Goal: Information Seeking & Learning: Compare options

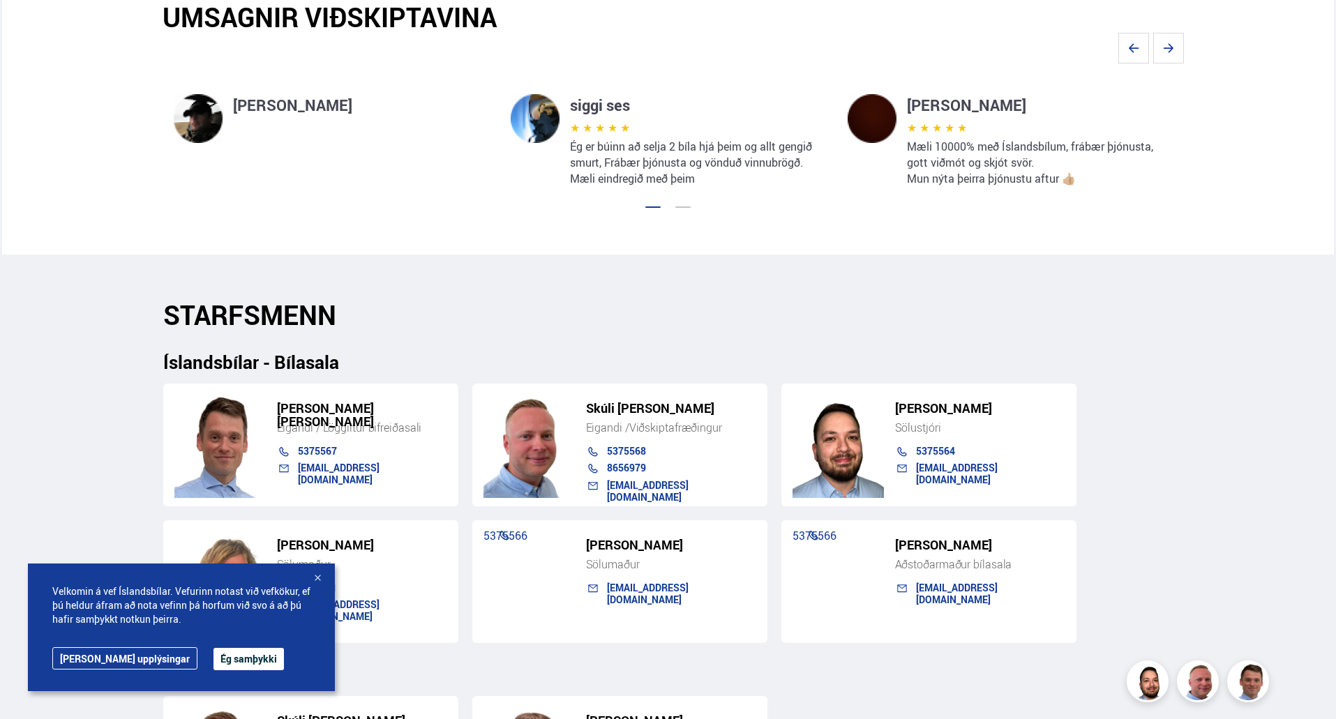
scroll to position [1256, 0]
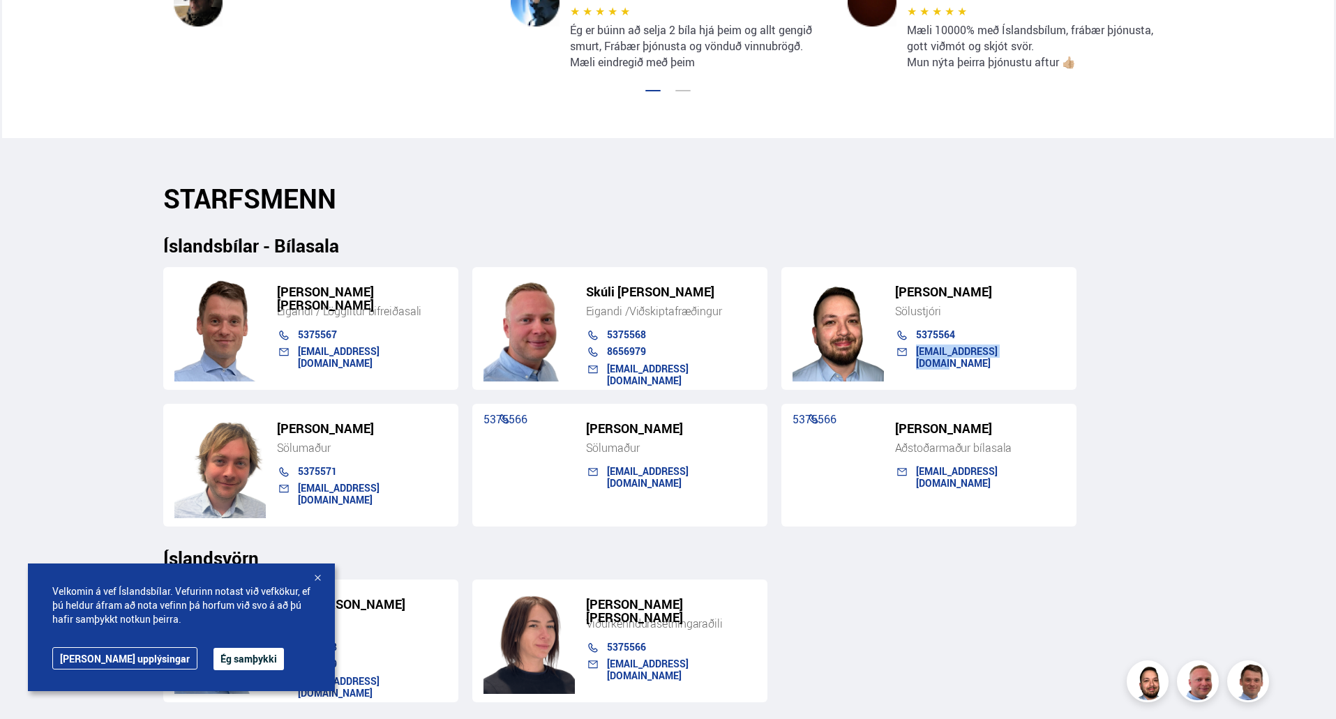
drag, startPoint x: 1031, startPoint y: 357, endPoint x: 913, endPoint y: 366, distance: 117.6
click at [913, 366] on div "Hákon Hafsteinsson Sölustjóri 5375564 hakon@islandsbilar.is" at bounding box center [929, 328] width 295 height 123
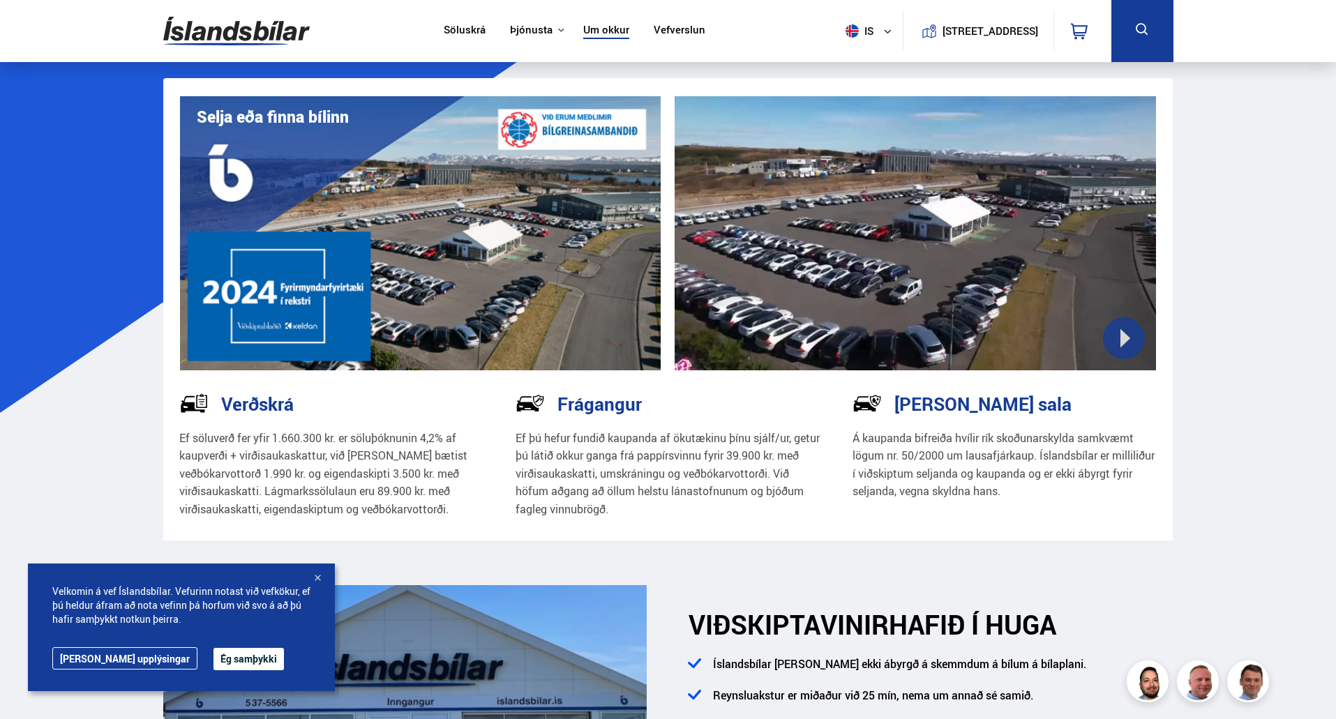
click at [466, 32] on link "Söluskrá" at bounding box center [465, 31] width 42 height 15
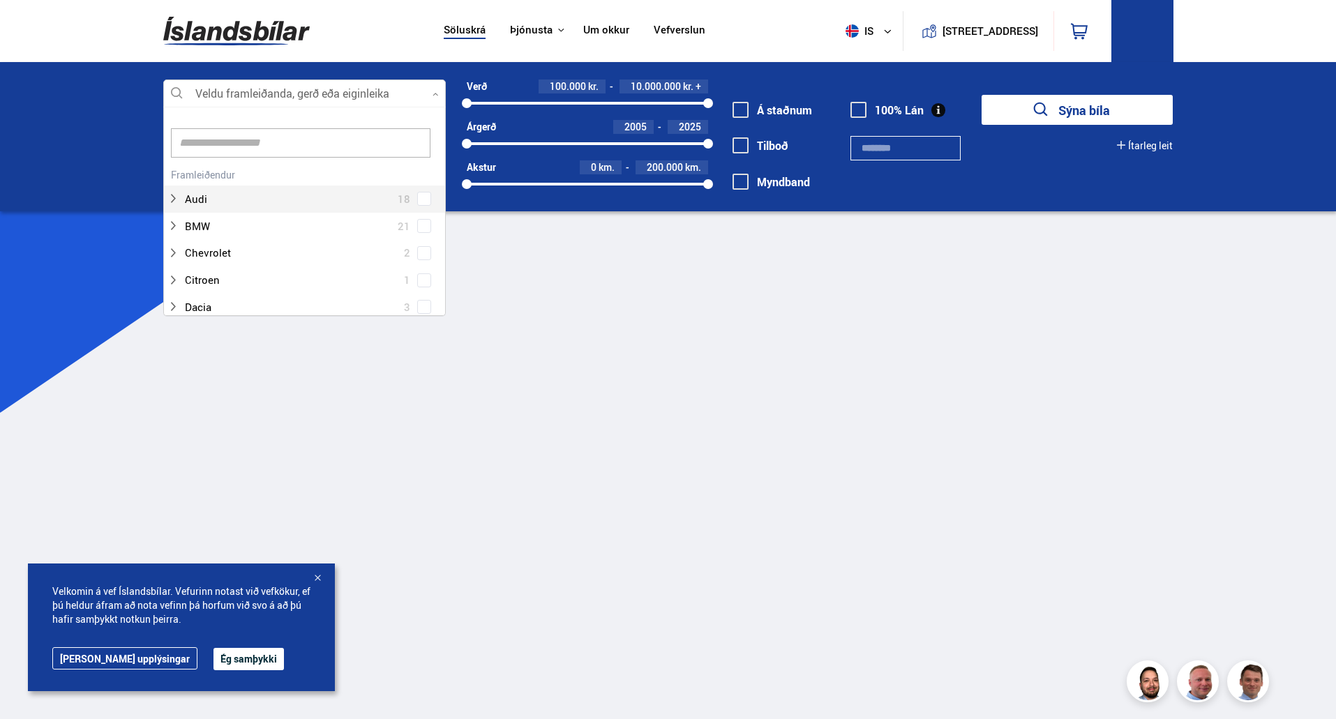
click at [311, 93] on div at bounding box center [304, 94] width 283 height 28
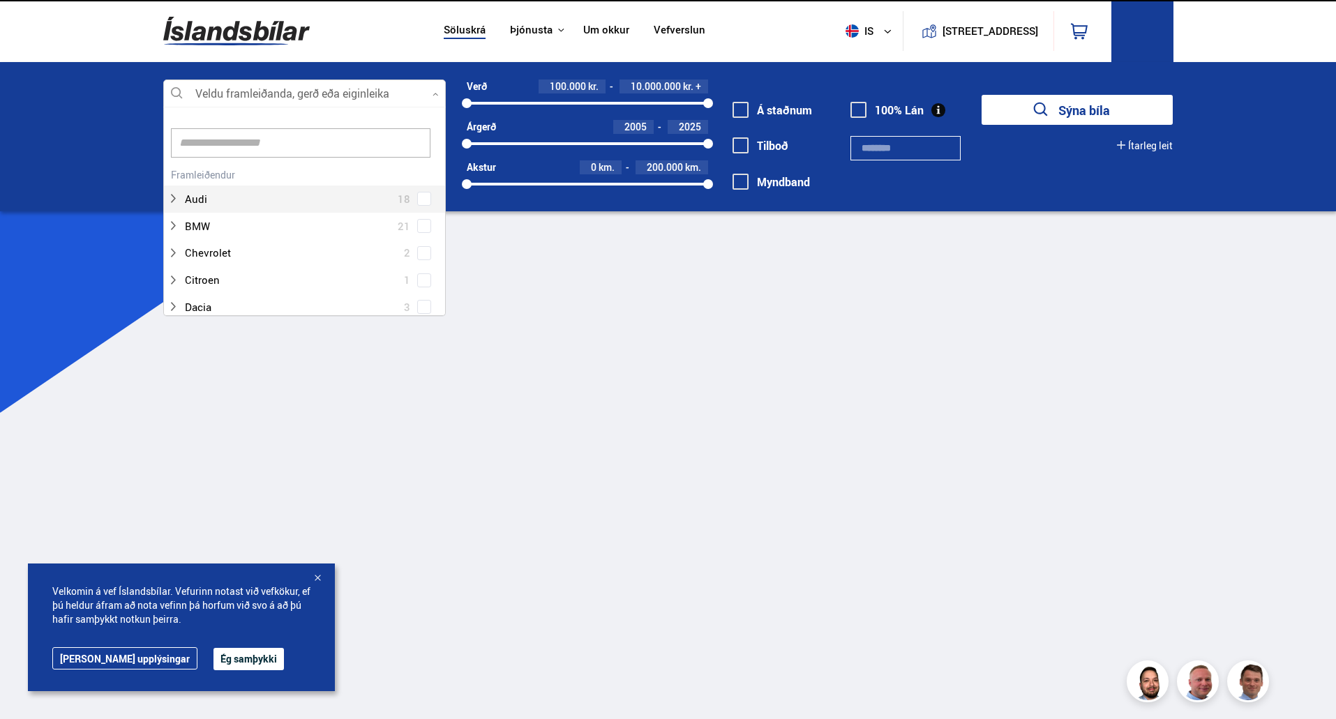
click at [268, 139] on input at bounding box center [301, 142] width 260 height 29
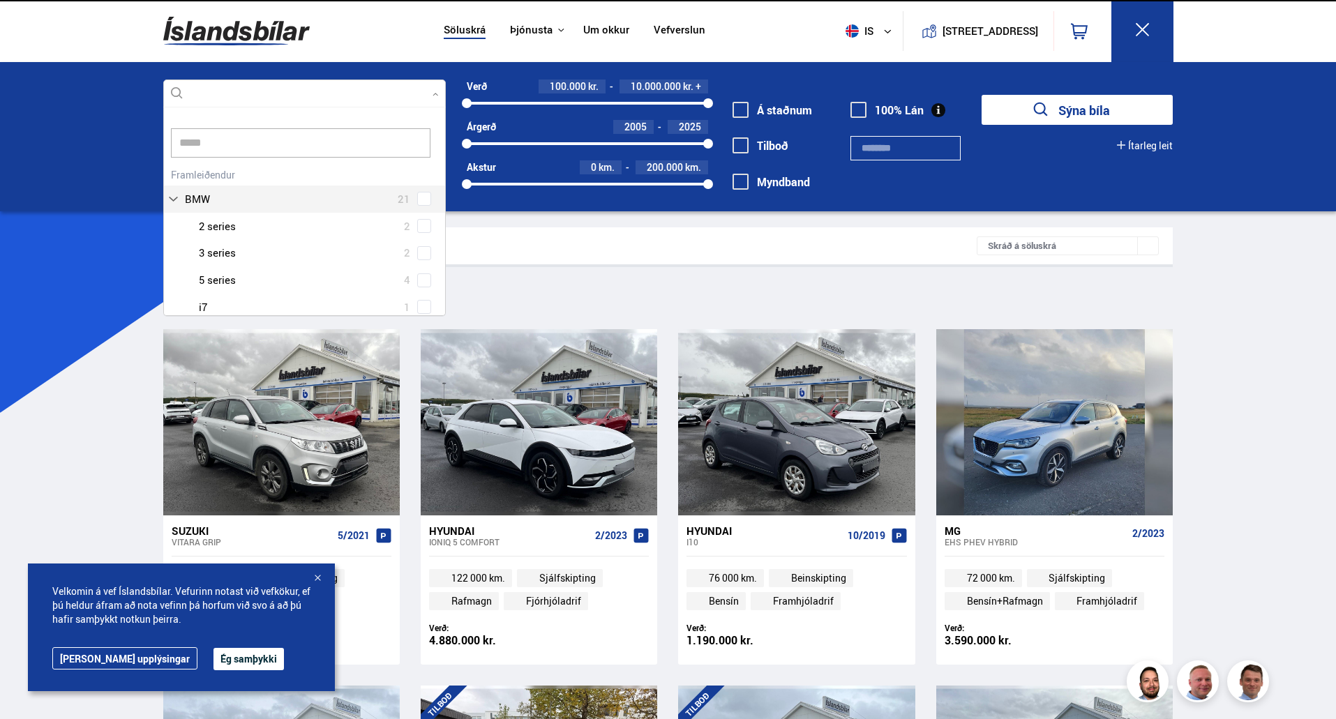
click at [265, 145] on input "*****" at bounding box center [301, 142] width 260 height 29
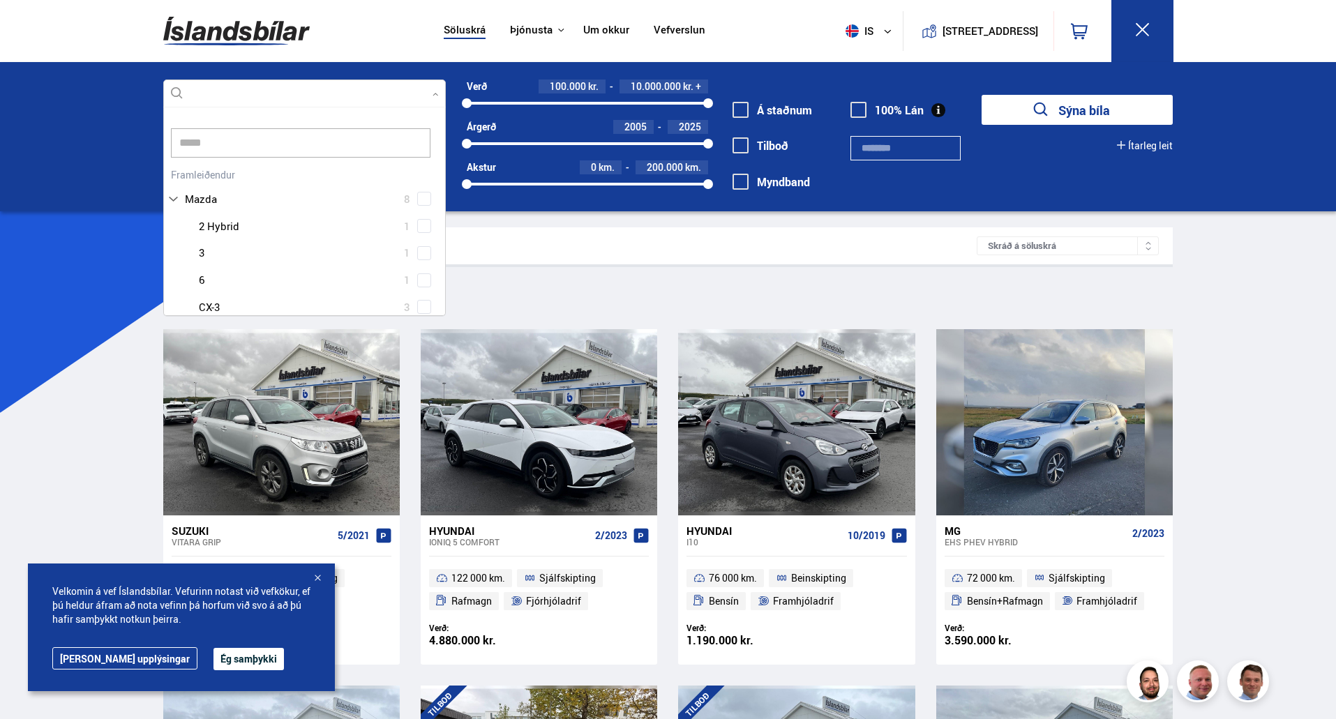
scroll to position [47, 0]
click at [421, 287] on div "Mazda 2 Hybrid 1 Mazda 3 1 Mazda 6 1 Mazda CX-3 3 Mazda CX-5 2" at bounding box center [304, 233] width 281 height 135
type input "*****"
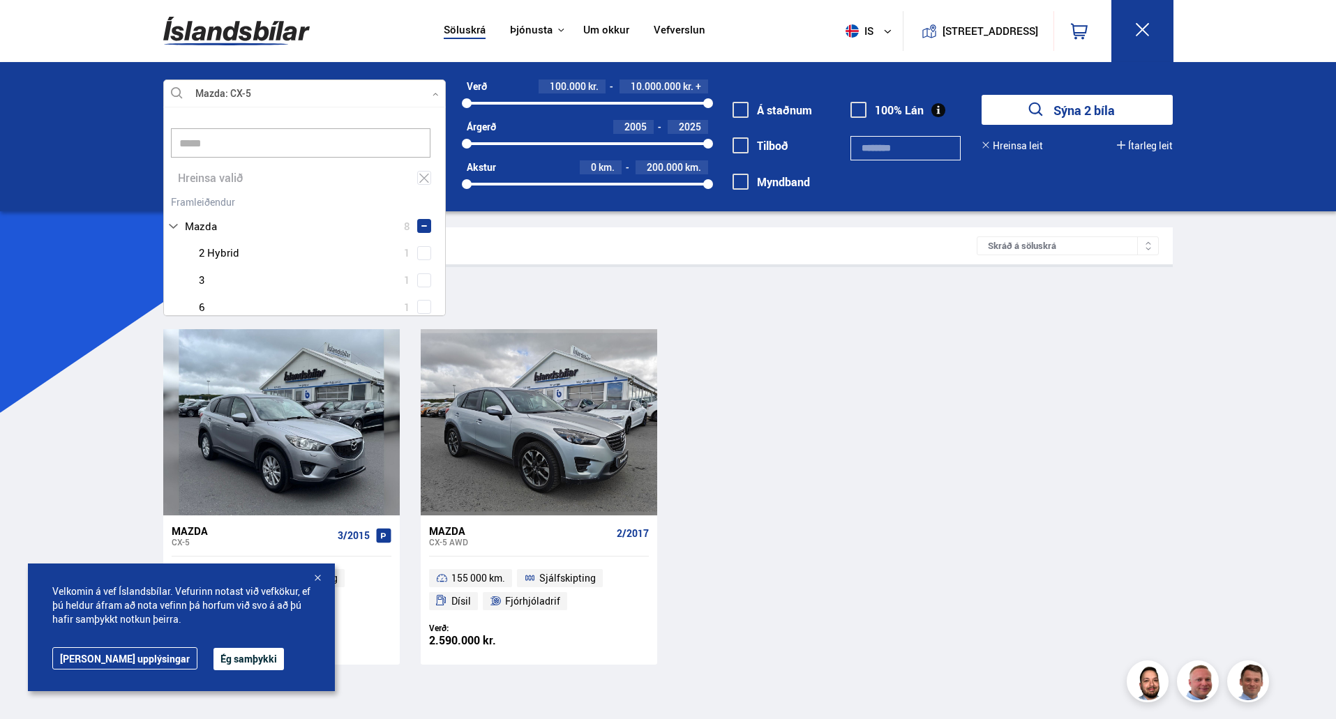
click at [827, 401] on div "Mazda CX-5 3/2015 204 000 km. Sjálfskipting Dísil Fjórhjóladrif Verð: 1.590.000…" at bounding box center [668, 496] width 1010 height 335
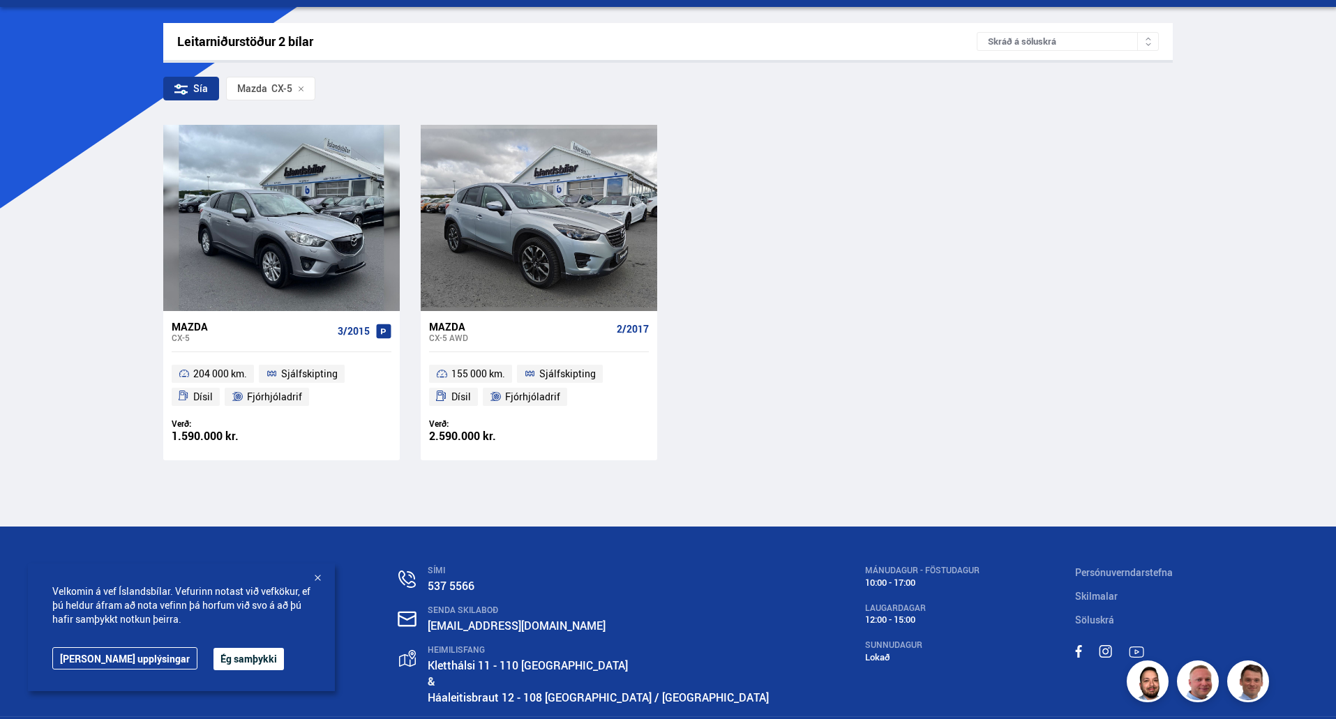
scroll to position [253, 0]
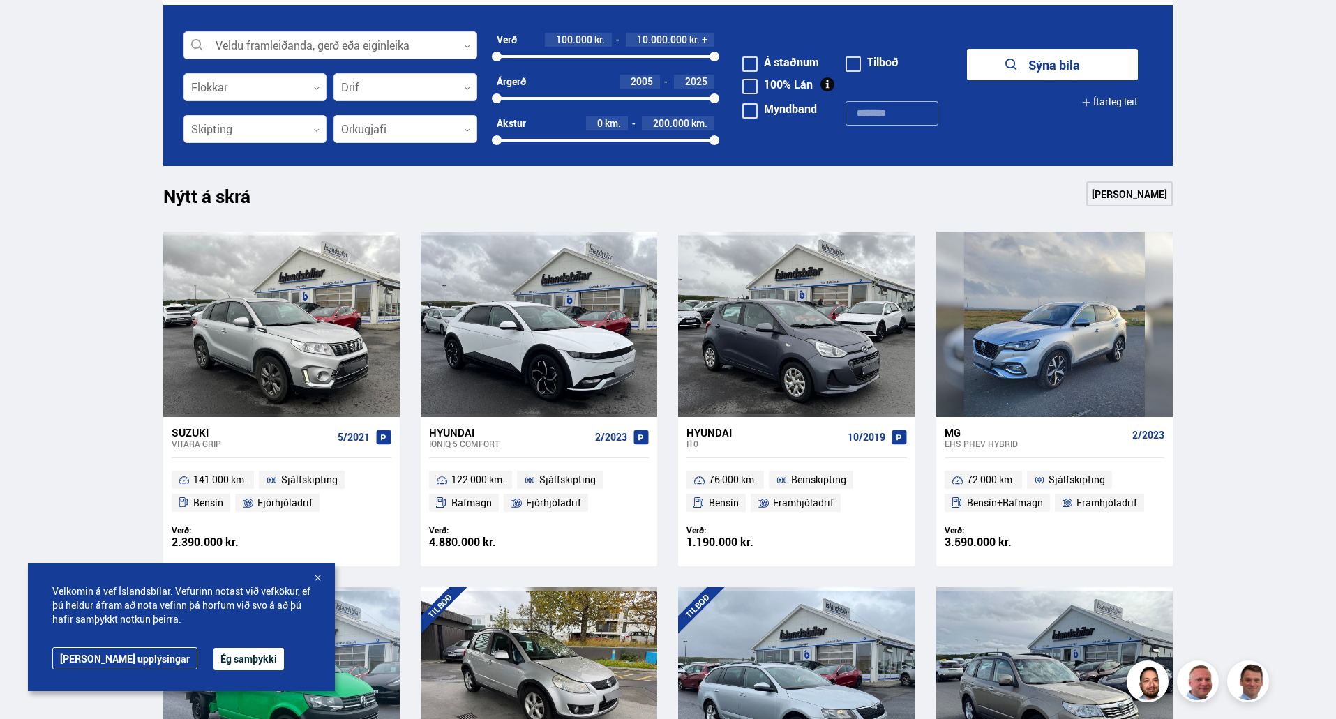
scroll to position [349, 0]
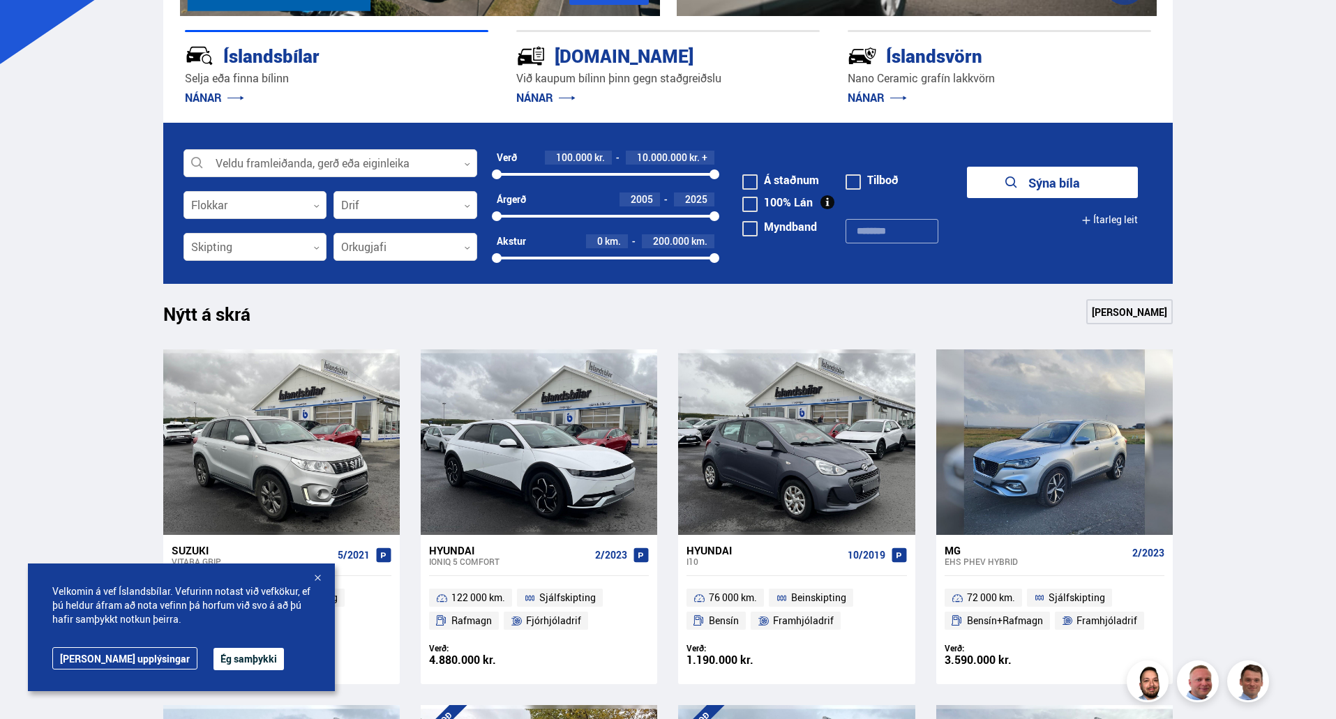
click at [1113, 214] on button "Ítarleg leit" at bounding box center [1110, 219] width 57 height 31
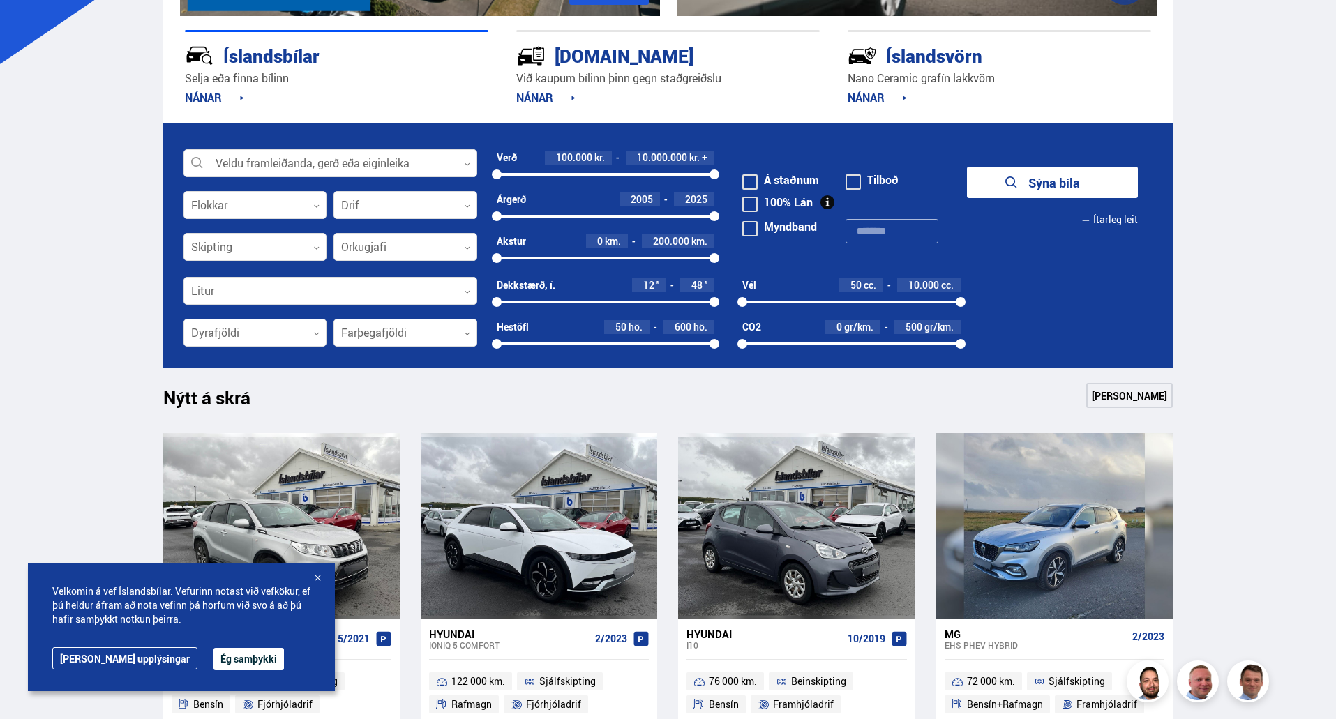
click at [303, 341] on div at bounding box center [256, 334] width 144 height 28
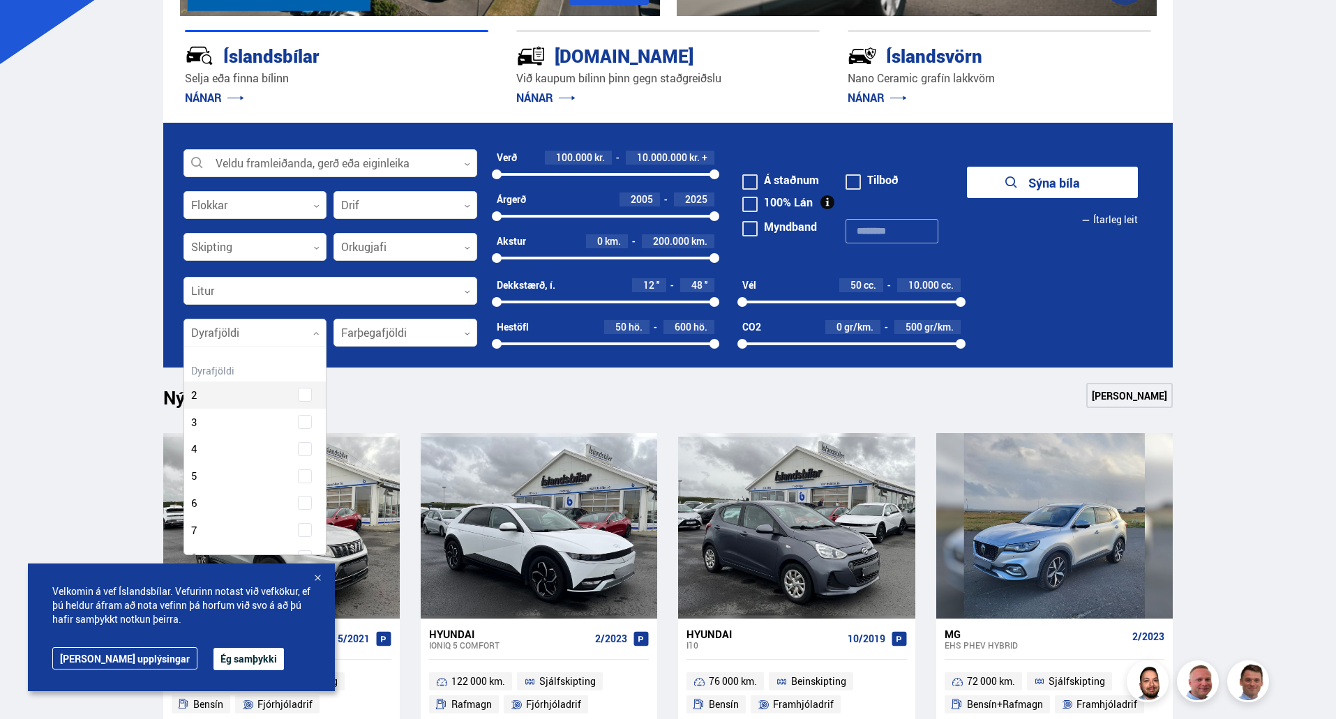
scroll to position [208, 138]
click at [306, 532] on div "Dyrafjöldi 2 Dyrafjöldi 3 Dyrafjöldi 4 Dyrafjöldi 5 Dyrafjöldi 6 Dyrafjöldi 7 D…" at bounding box center [255, 493] width 142 height 264
click at [305, 374] on icon at bounding box center [305, 374] width 13 height 13
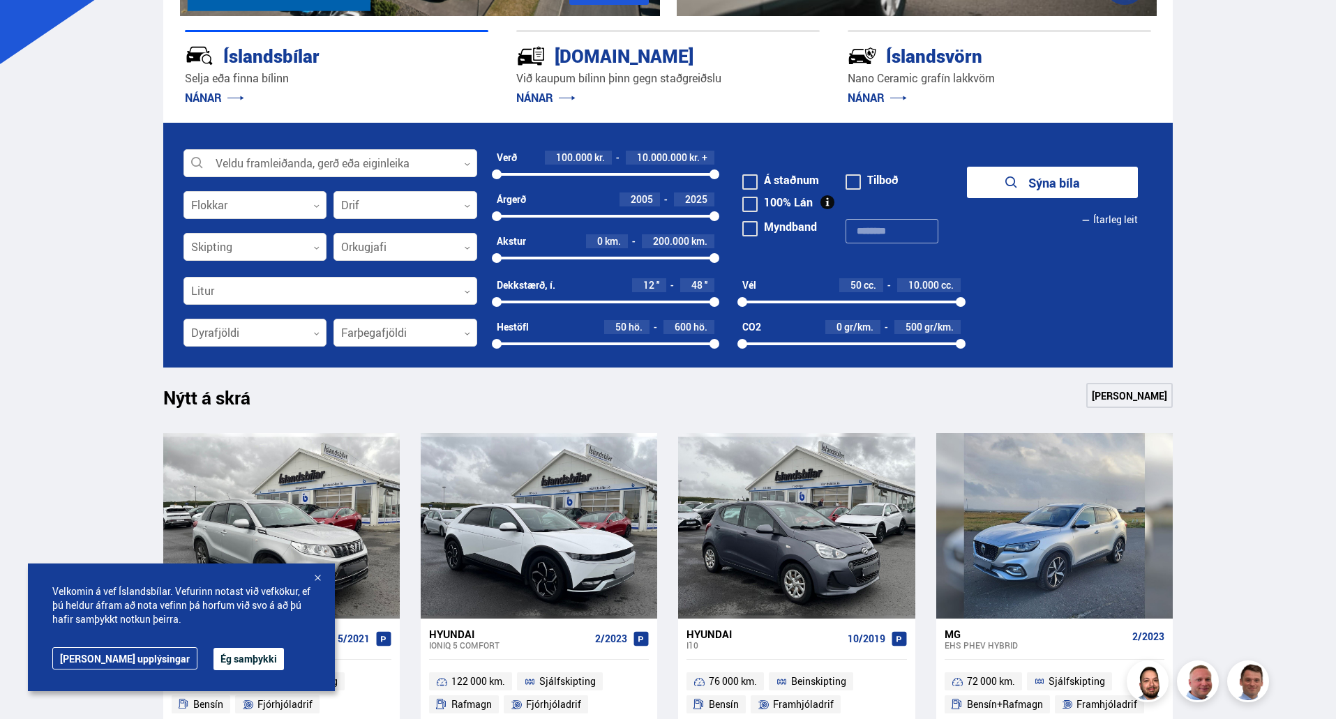
click at [386, 336] on div at bounding box center [406, 334] width 144 height 28
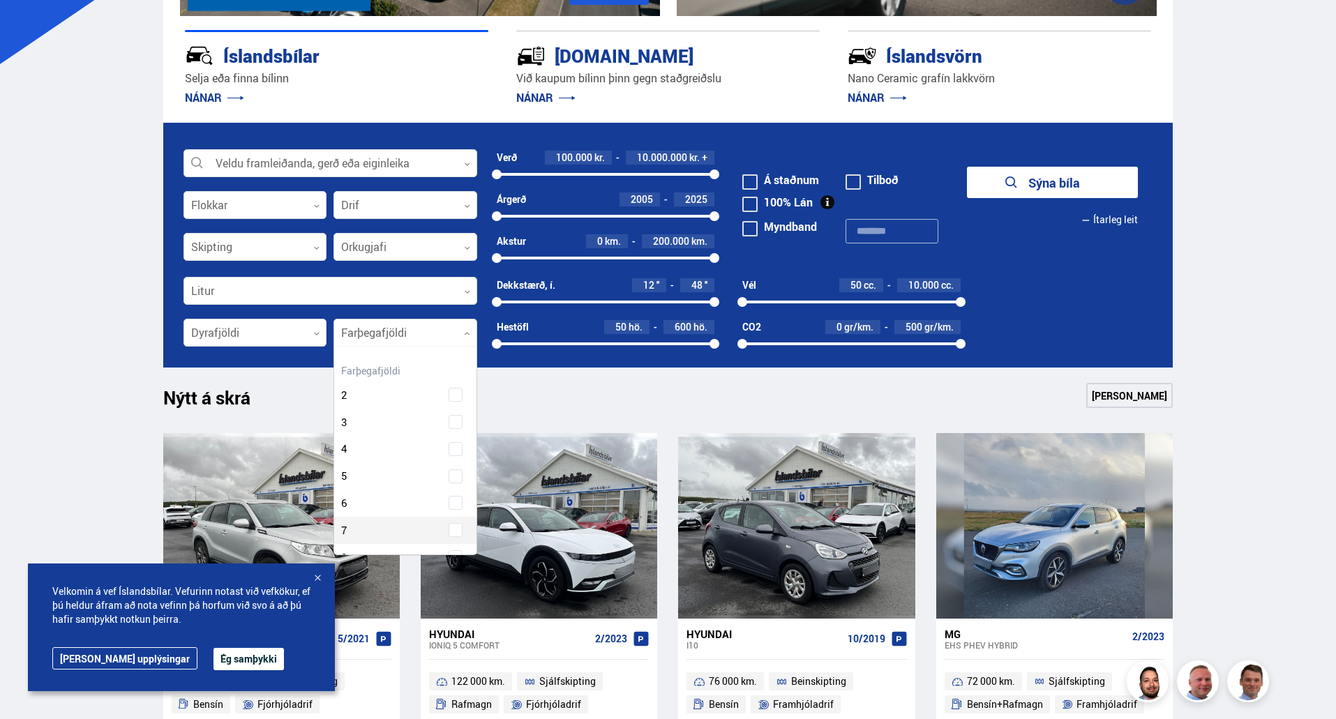
click at [458, 533] on div "Farþegafjöldi 2 Farþegafjöldi 3 Farþegafjöldi 4 Farþegafjöldi 5 Farþegafjöldi 6…" at bounding box center [405, 493] width 142 height 264
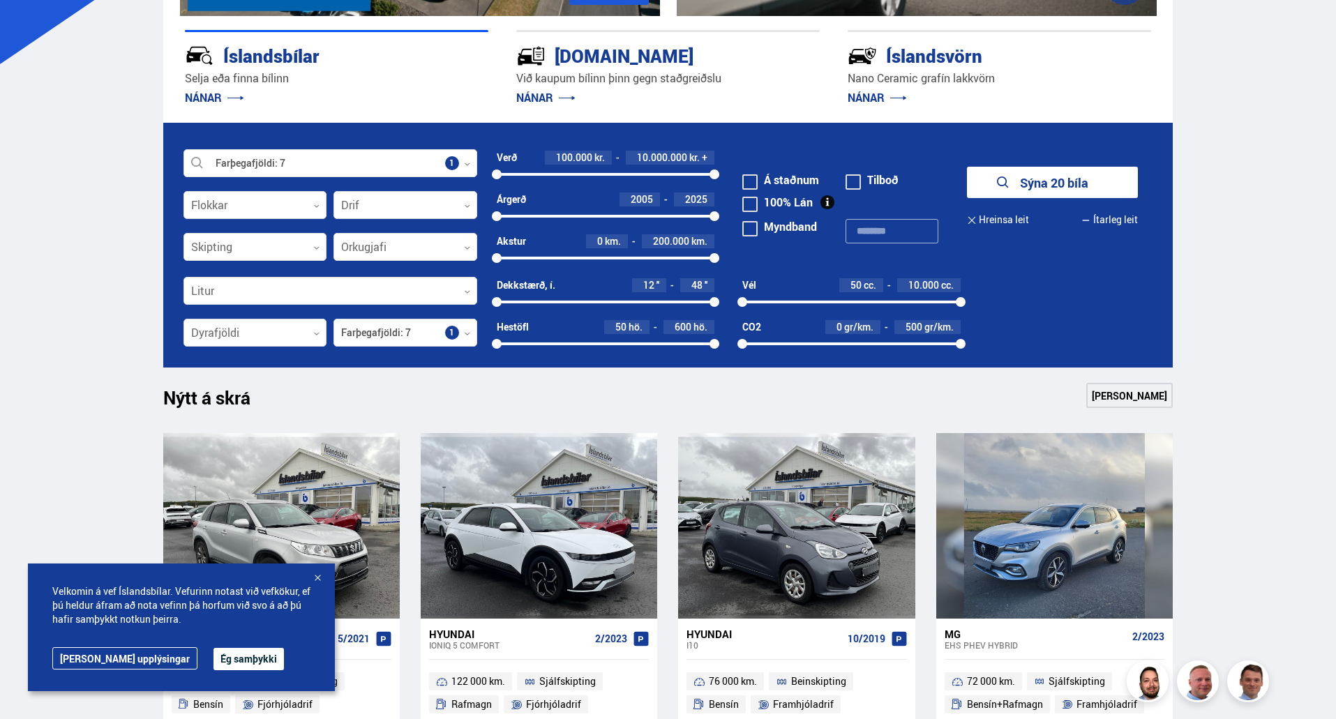
click at [1071, 176] on button "Sýna 20 bíla" at bounding box center [1052, 182] width 171 height 31
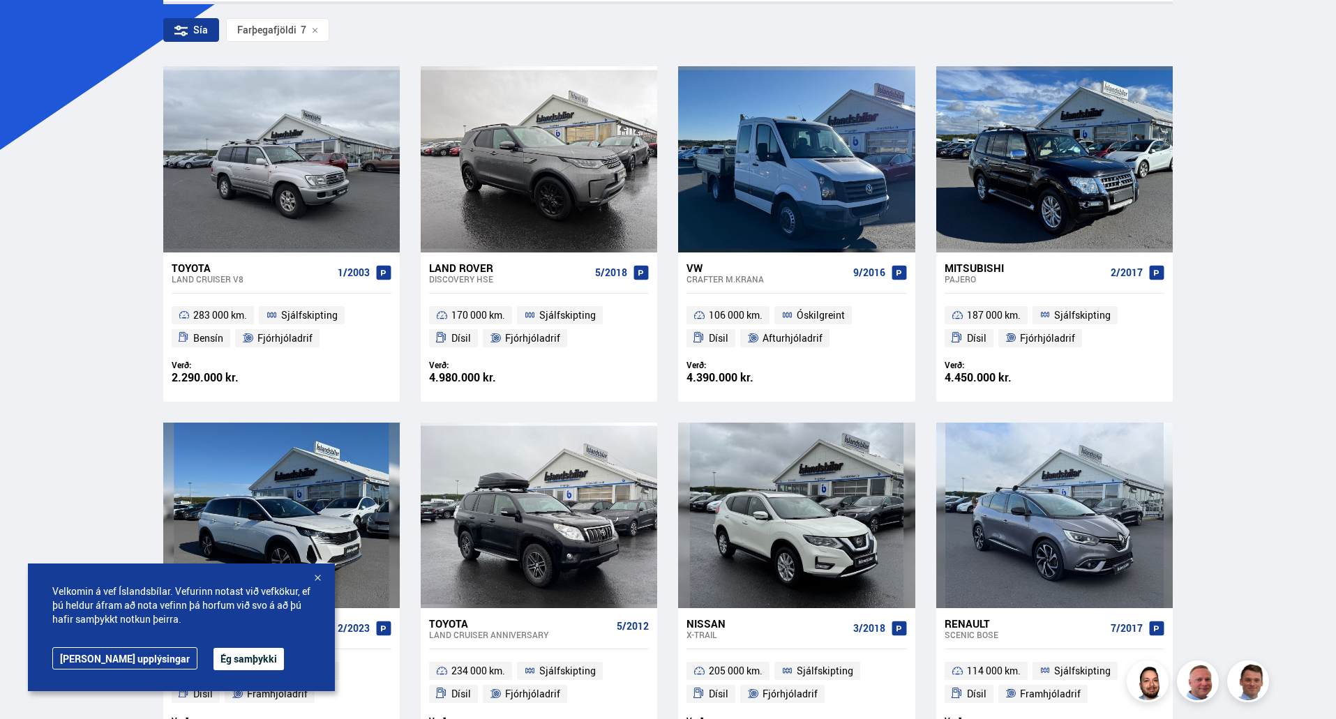
scroll to position [349, 0]
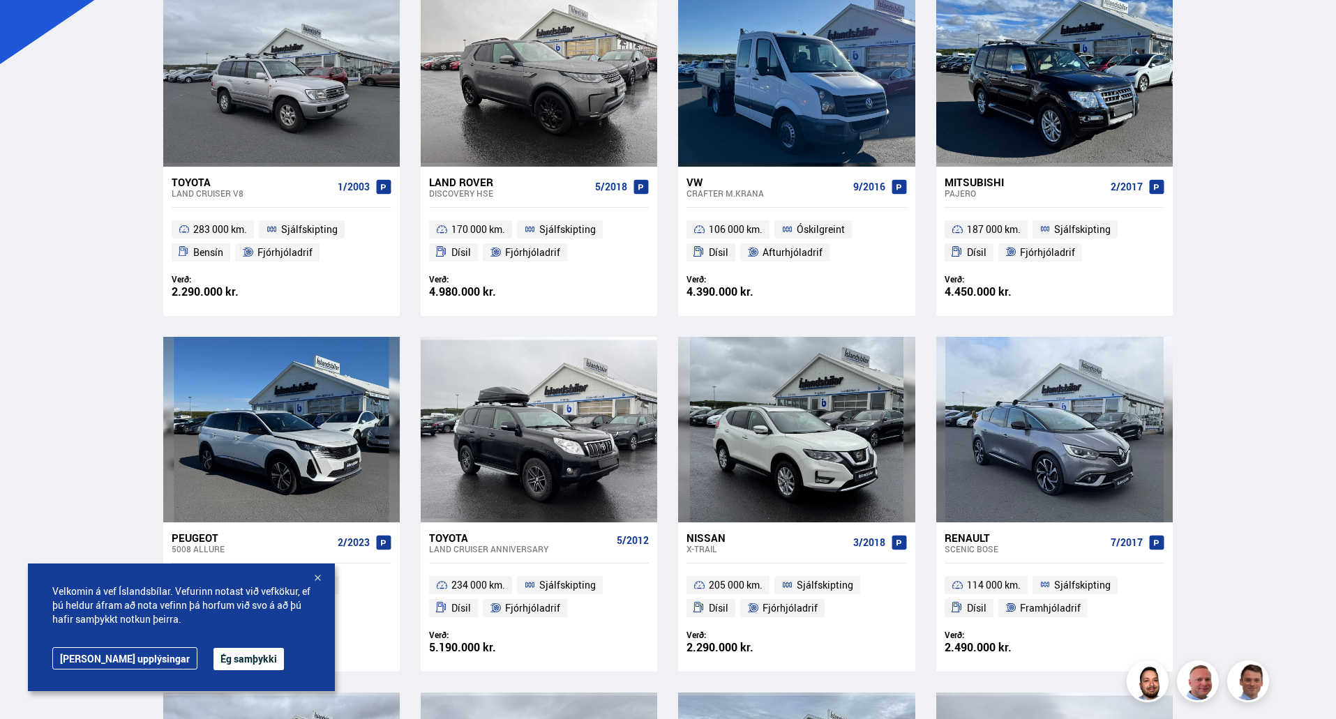
click at [318, 576] on div at bounding box center [318, 579] width 14 height 14
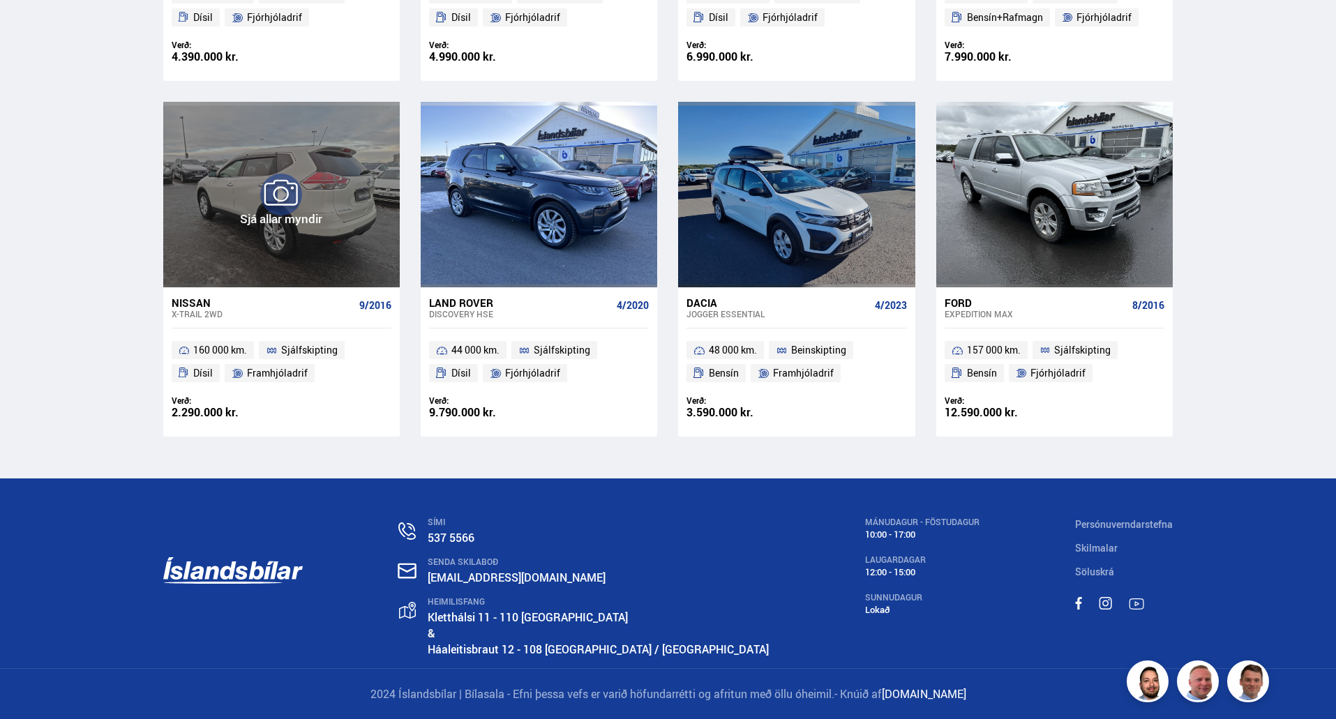
scroll to position [1652, 0]
